Goal: Find specific page/section: Find specific page/section

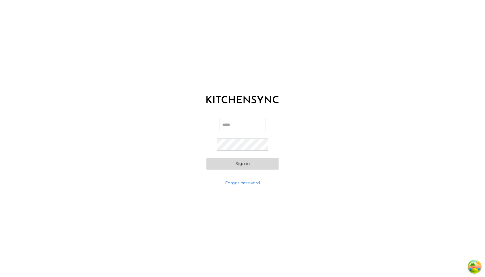
click at [230, 125] on input "Email" at bounding box center [242, 125] width 47 height 12
type input "**********"
click at [206, 158] on button "Sign in" at bounding box center [242, 164] width 72 height 12
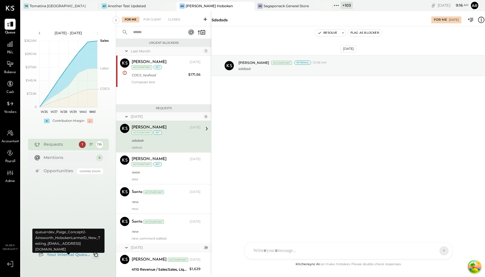
click at [96, 256] on icon "Copy email to clipboard" at bounding box center [95, 255] width 7 height 7
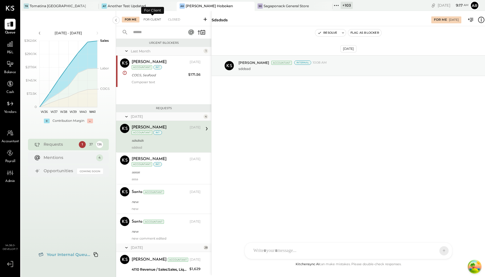
click at [147, 20] on div "For Client" at bounding box center [151, 20] width 23 height 6
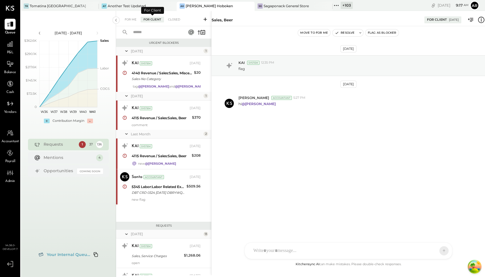
scroll to position [430, 0]
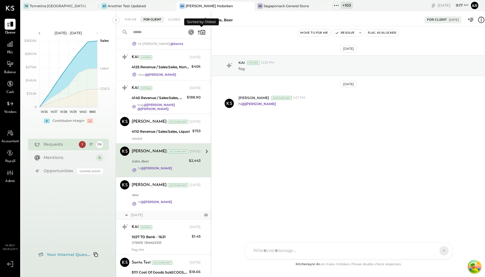
click at [201, 35] on icon at bounding box center [202, 32] width 5 height 4
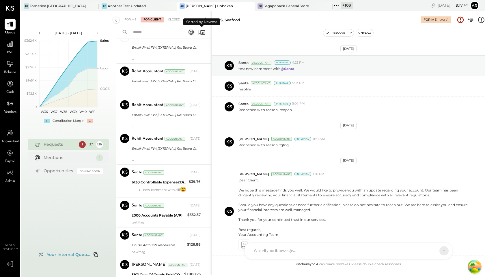
scroll to position [129, 0]
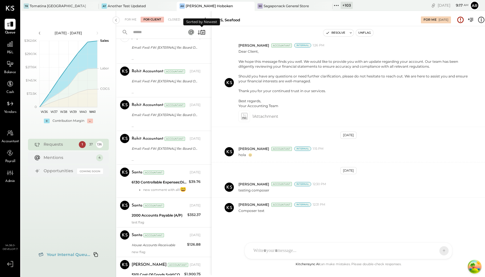
click at [203, 33] on icon at bounding box center [201, 32] width 8 height 8
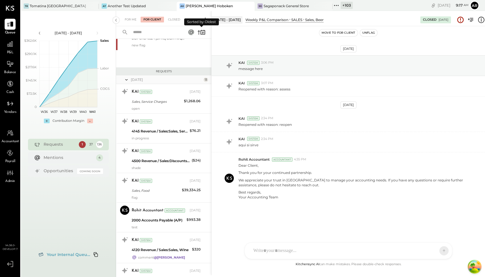
scroll to position [132, 0]
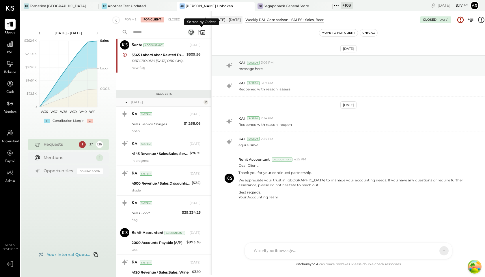
click at [203, 30] on icon at bounding box center [201, 32] width 8 height 8
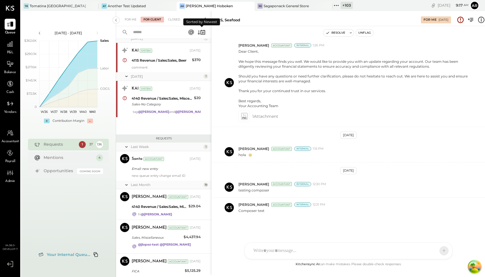
scroll to position [89, 0]
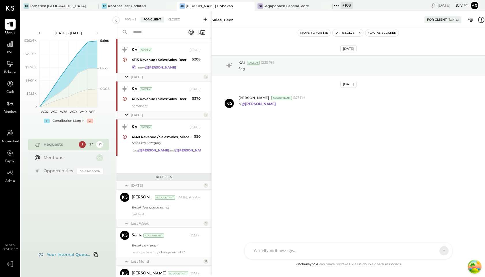
scroll to position [51, 0]
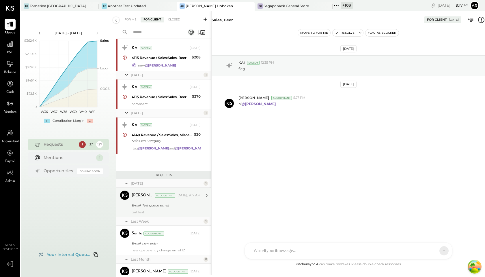
click at [162, 209] on div "Email: Test queue email" at bounding box center [165, 205] width 67 height 7
